Goal: Task Accomplishment & Management: Complete application form

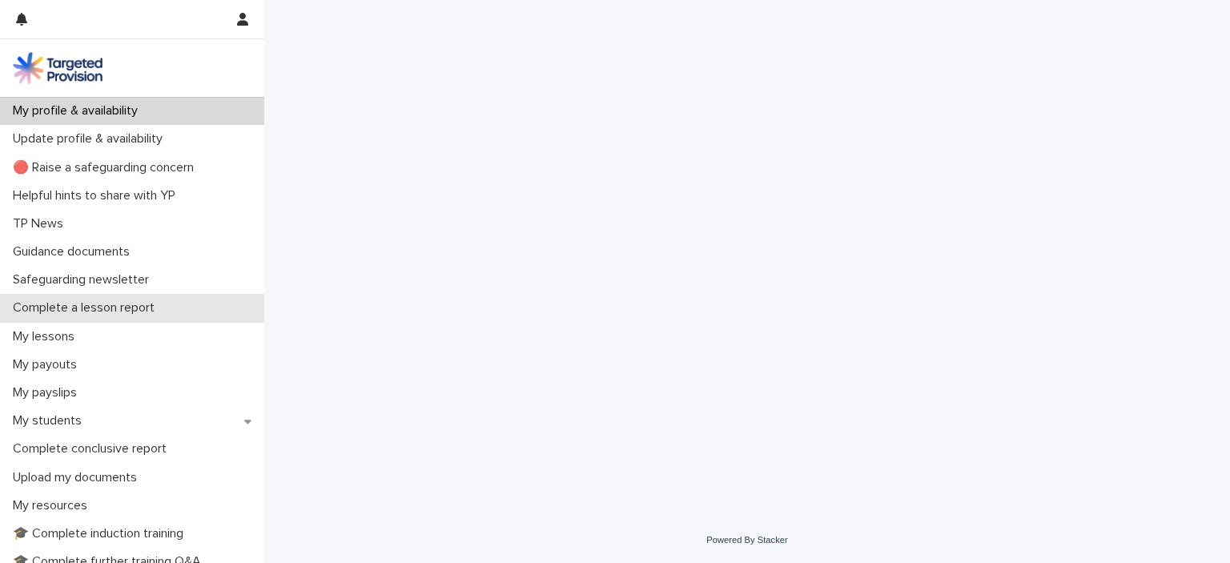
click at [67, 310] on p "Complete a lesson report" at bounding box center [86, 307] width 161 height 15
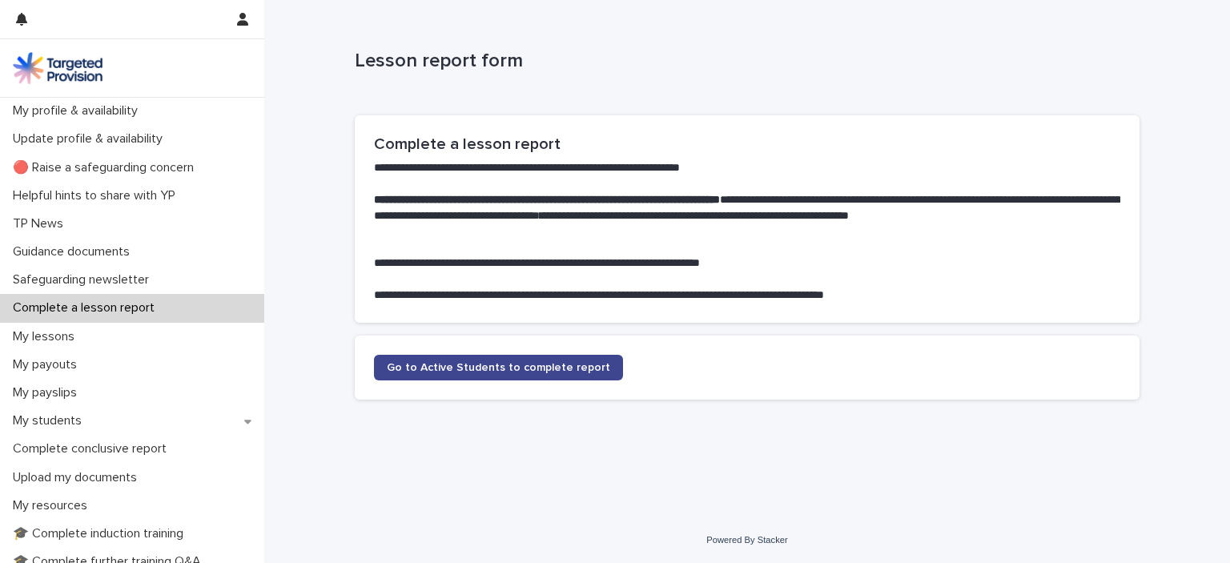
drag, startPoint x: 420, startPoint y: 364, endPoint x: 404, endPoint y: 368, distance: 16.5
click at [404, 368] on span "Go to Active Students to complete report" at bounding box center [498, 367] width 223 height 11
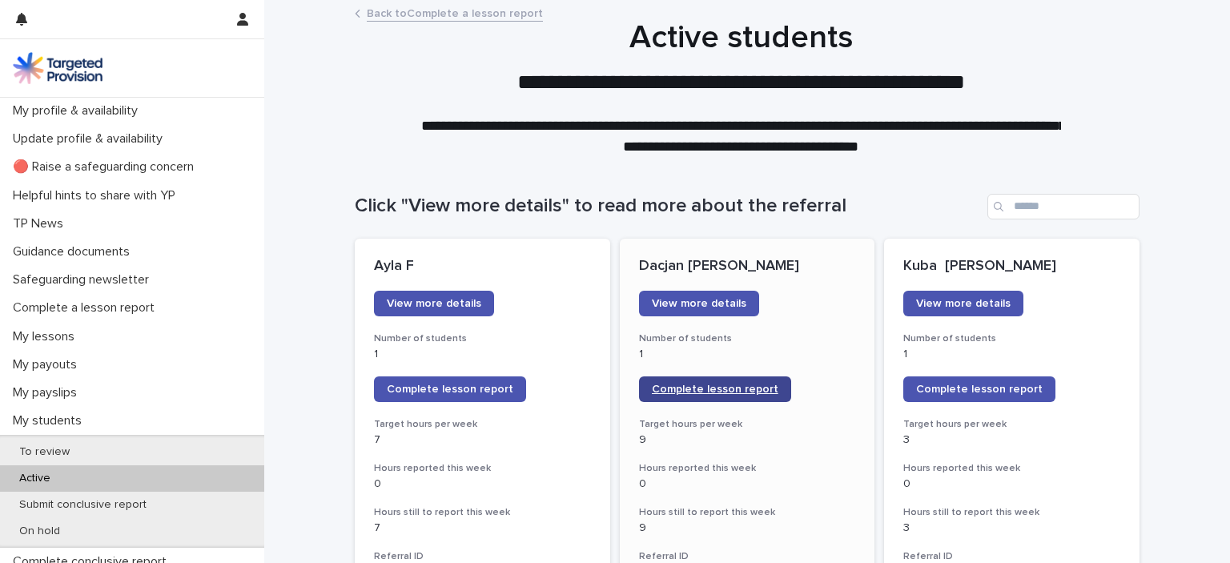
click at [682, 383] on link "Complete lesson report" at bounding box center [715, 389] width 152 height 26
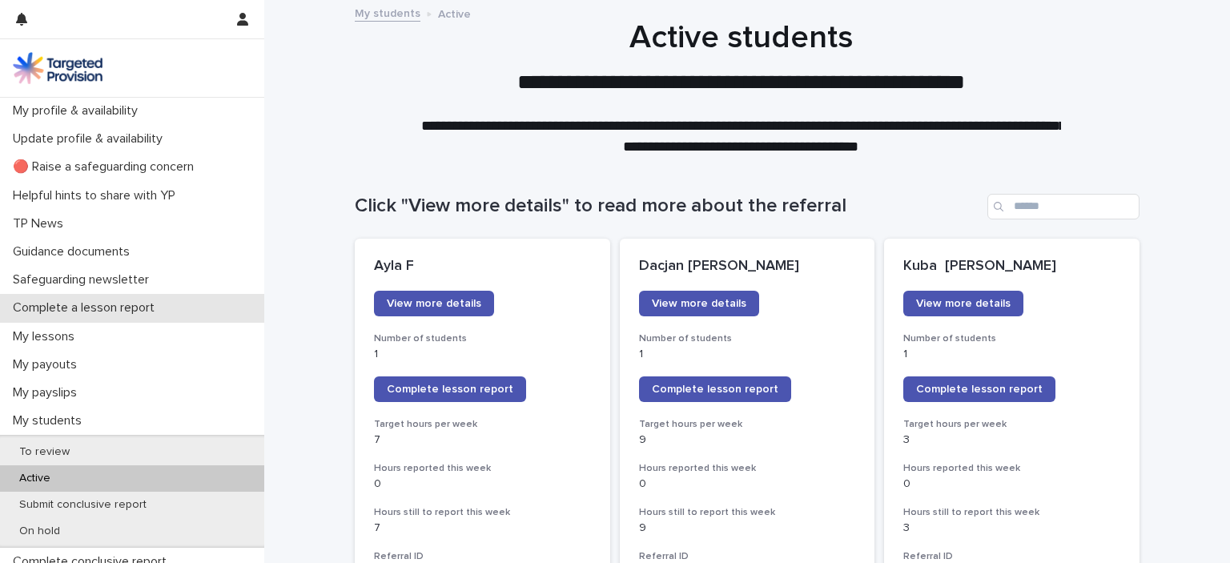
click at [138, 304] on p "Complete a lesson report" at bounding box center [86, 307] width 161 height 15
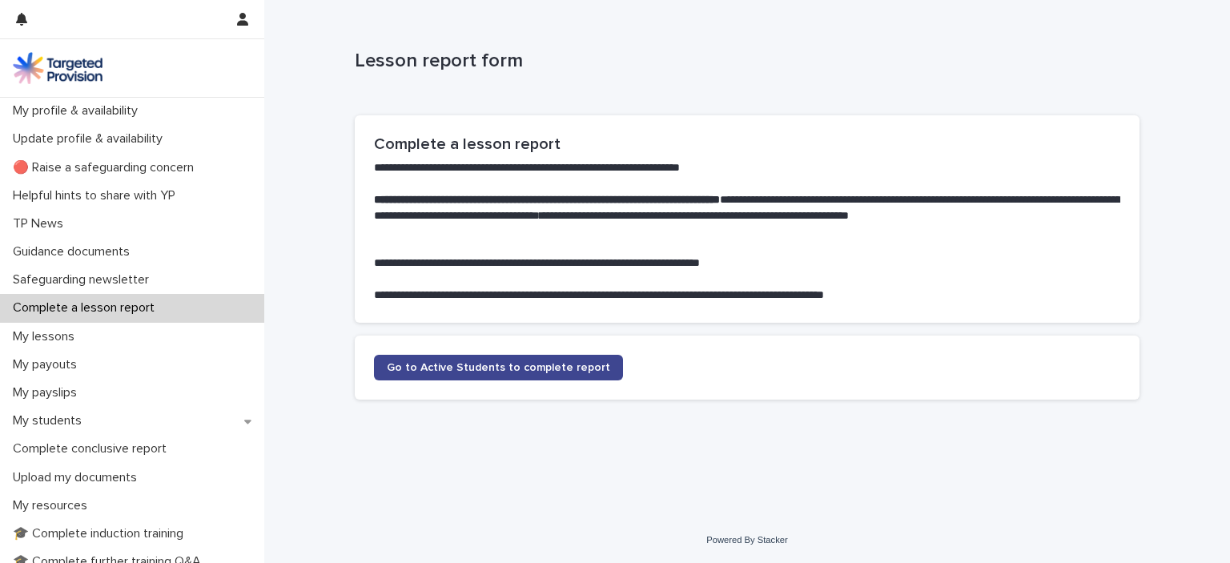
click at [542, 371] on span "Go to Active Students to complete report" at bounding box center [498, 367] width 223 height 11
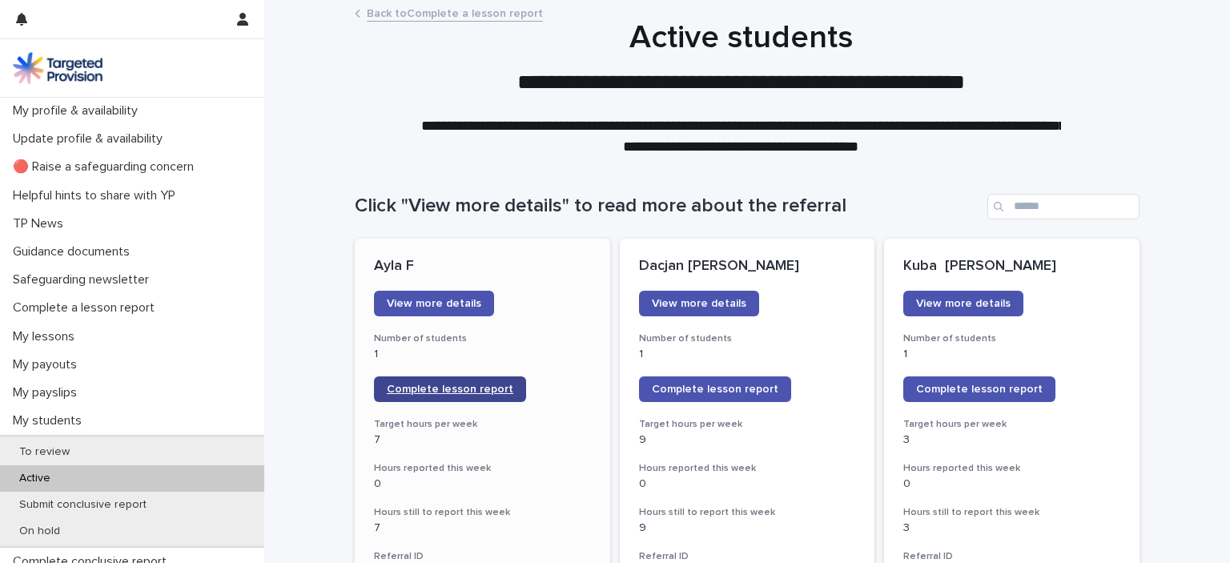
click at [426, 388] on span "Complete lesson report" at bounding box center [450, 389] width 127 height 11
